Goal: Navigation & Orientation: Find specific page/section

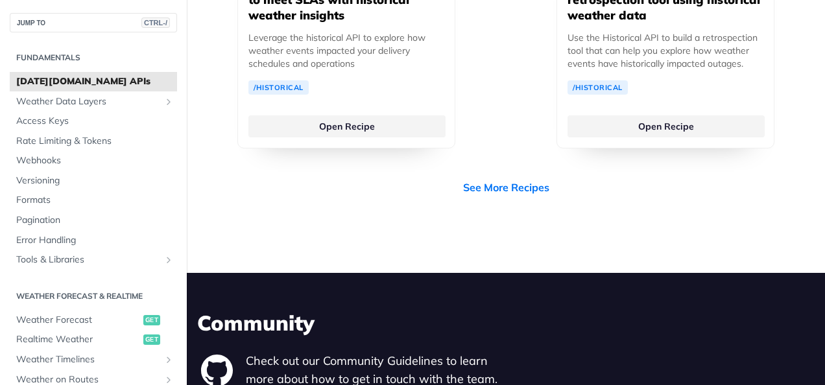
scroll to position [3763, 0]
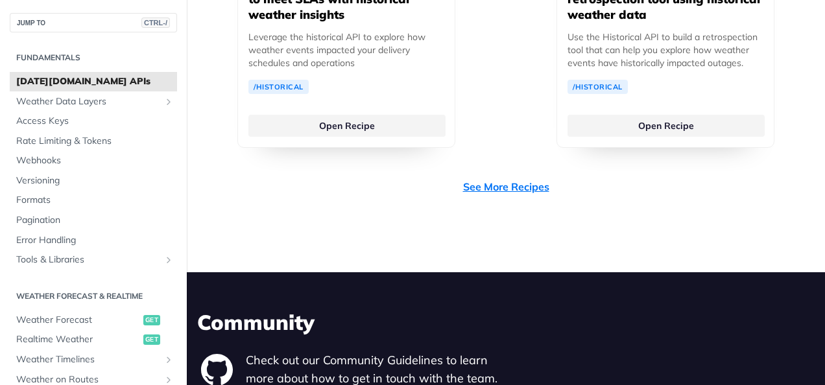
click at [494, 179] on link "See More Recipes" at bounding box center [506, 187] width 86 height 16
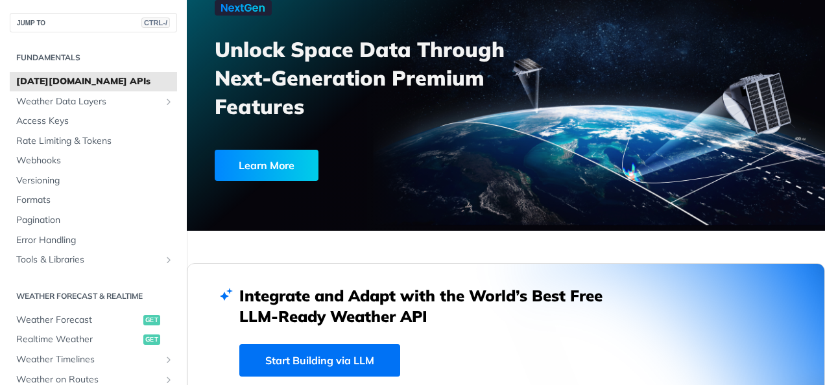
scroll to position [0, 0]
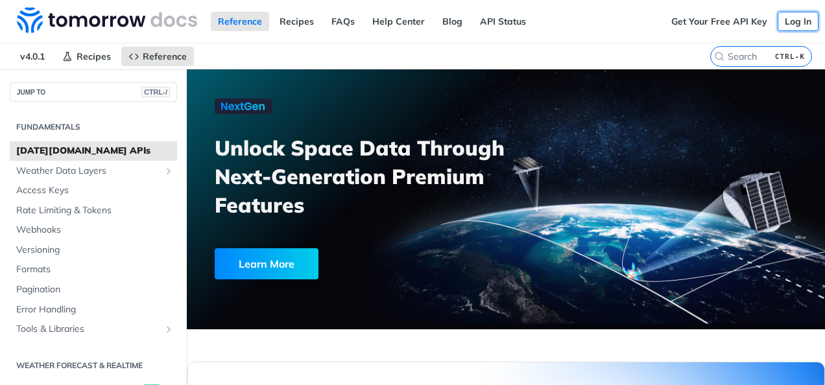
click at [790, 22] on link "Log In" at bounding box center [797, 21] width 41 height 19
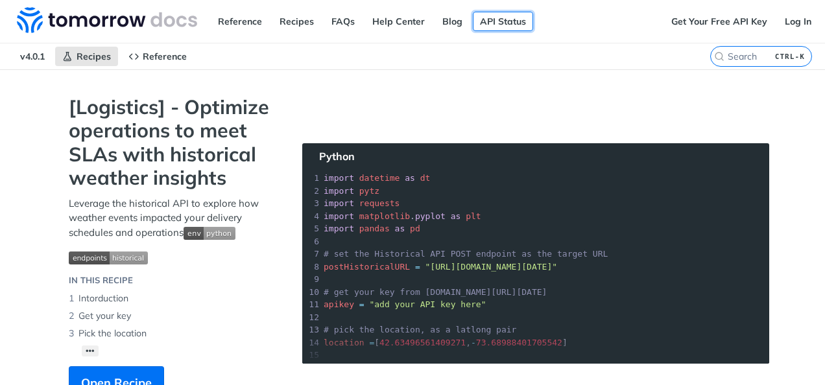
click at [497, 19] on link "API Status" at bounding box center [503, 21] width 60 height 19
